Goal: Browse casually

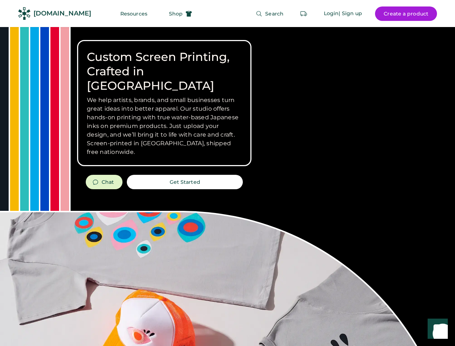
click at [227, 173] on div "Custom Screen Printing, Crafted in [GEOGRAPHIC_DATA] We help artists, brands, a…" at bounding box center [227, 256] width 455 height 458
click at [227, 186] on div "Custom Screen Printing, Crafted in [GEOGRAPHIC_DATA] We help artists, brands, a…" at bounding box center [227, 256] width 455 height 458
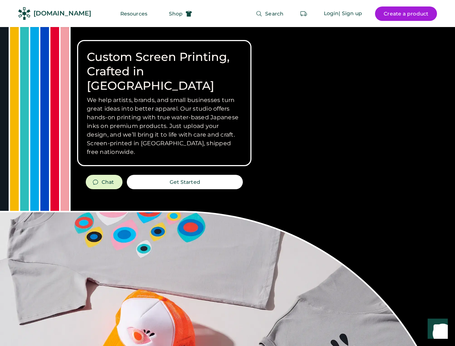
click at [227, 186] on div "Custom Screen Printing, Crafted in [GEOGRAPHIC_DATA] We help artists, brands, a…" at bounding box center [227, 256] width 455 height 458
click at [164, 103] on h3 "We help artists, brands, and small businesses turn great ideas into better appa…" at bounding box center [164, 126] width 155 height 61
click at [164, 96] on h3 "We help artists, brands, and small businesses turn great ideas into better appa…" at bounding box center [164, 126] width 155 height 61
click at [164, 64] on h1 "Custom Screen Printing, Crafted in [GEOGRAPHIC_DATA]" at bounding box center [164, 71] width 155 height 43
